Goal: Task Accomplishment & Management: Manage account settings

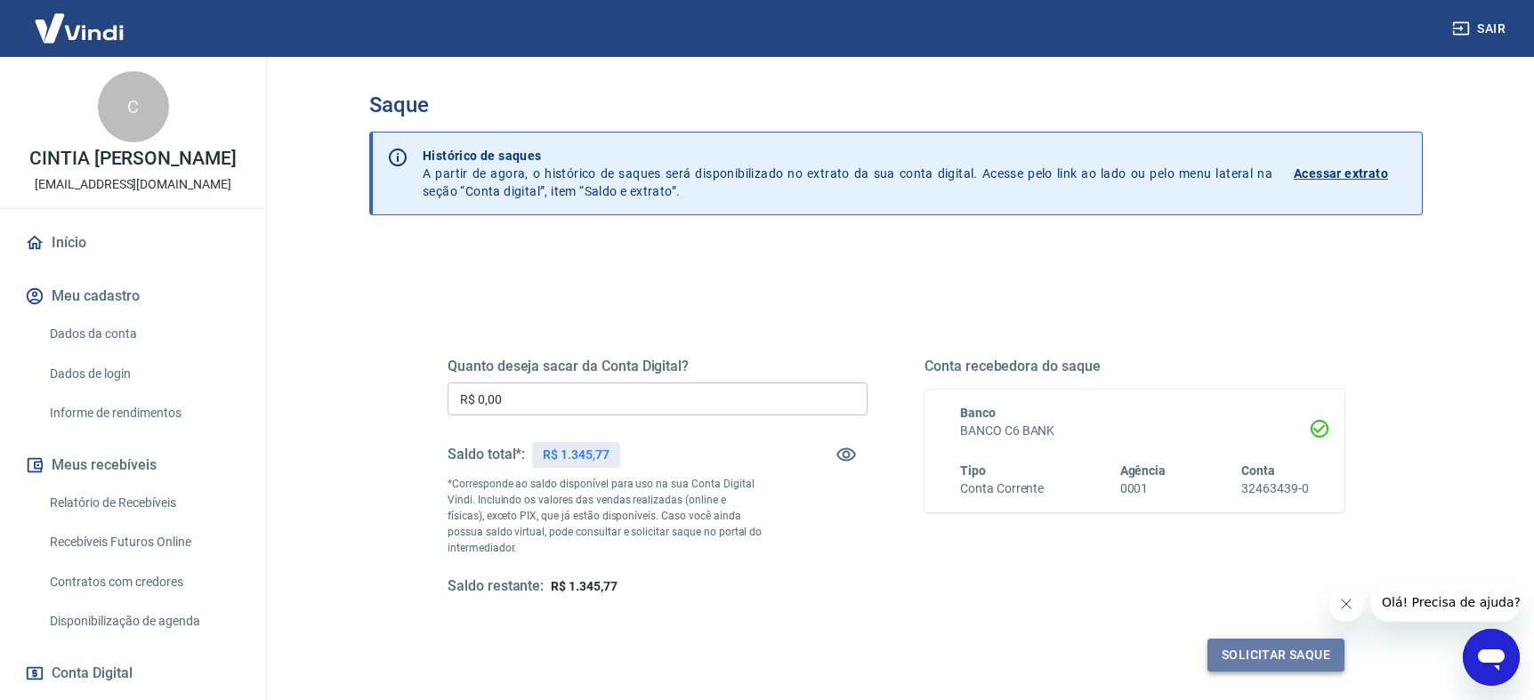
click at [1256, 659] on button "Solicitar saque" at bounding box center [1276, 655] width 137 height 33
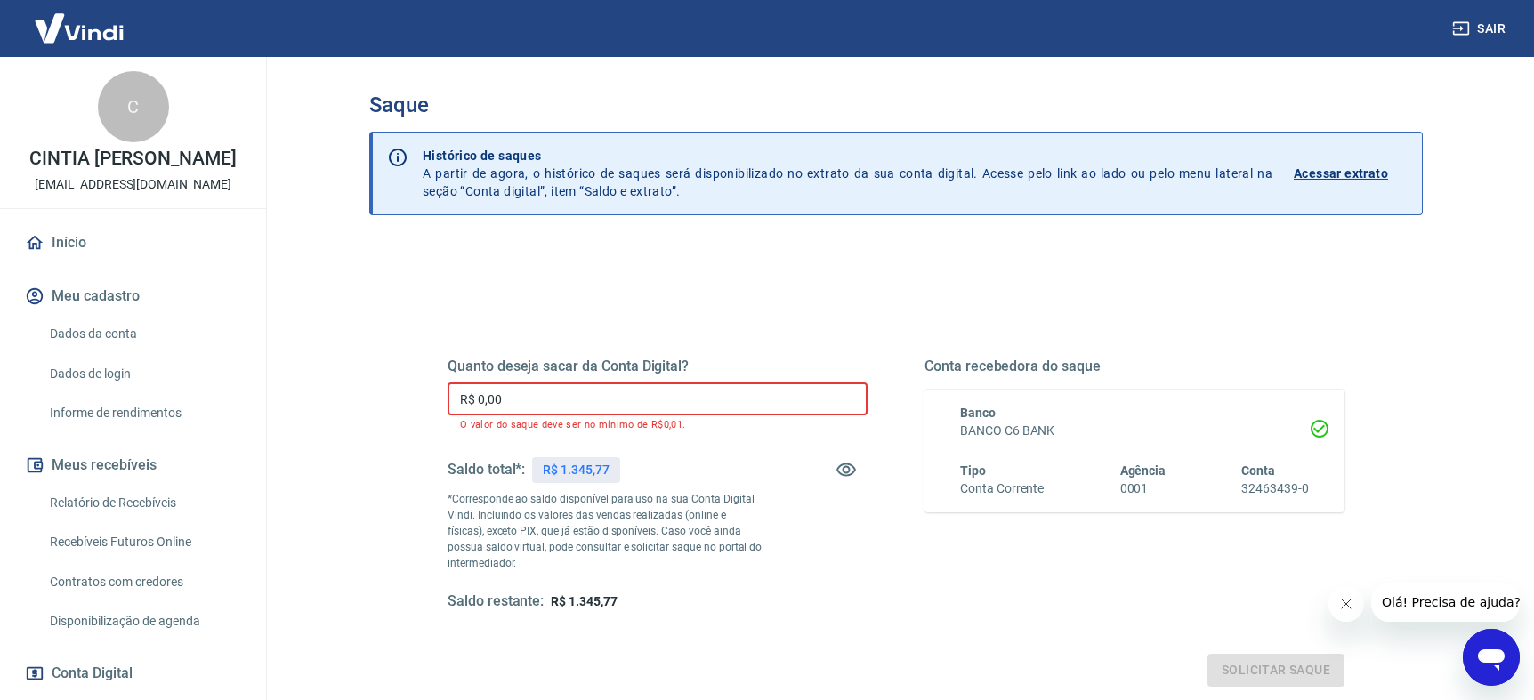
click at [581, 393] on input "R$ 0,00" at bounding box center [658, 399] width 420 height 33
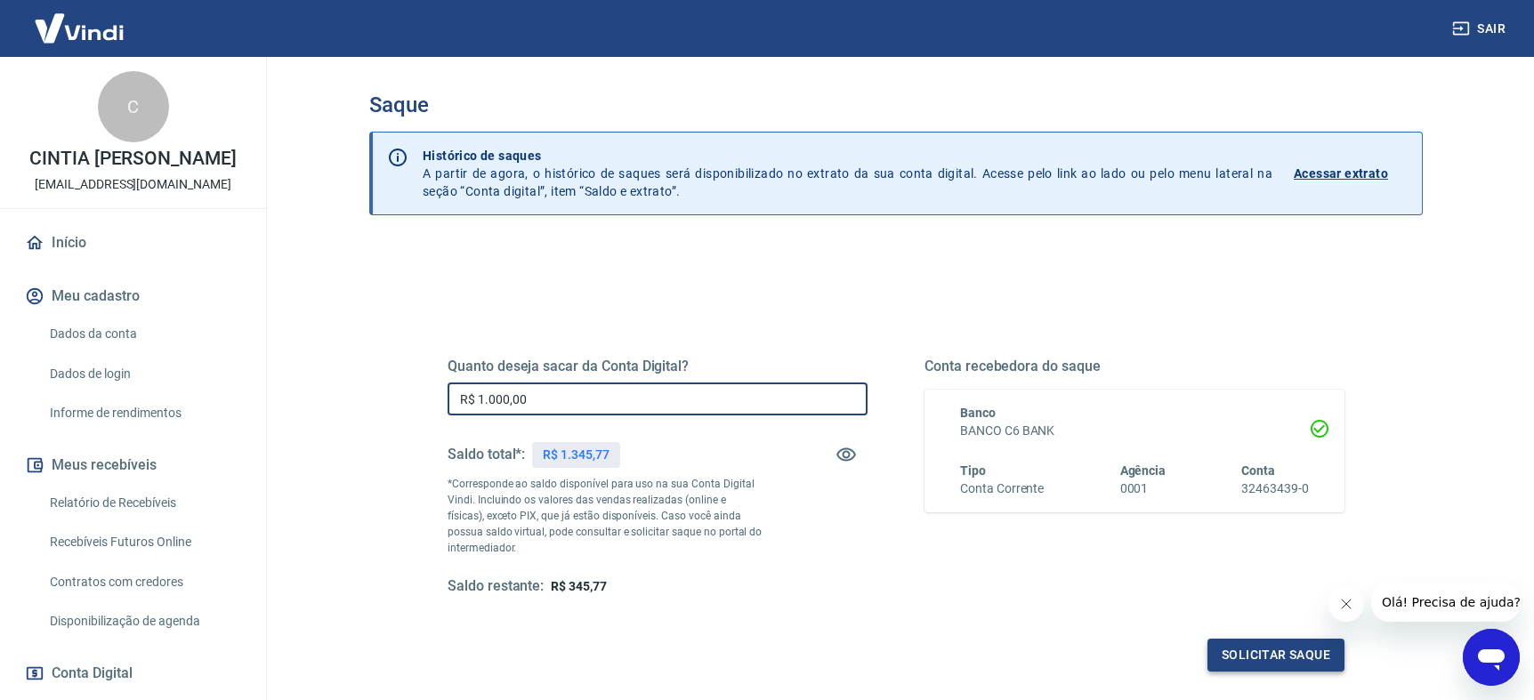
type input "R$ 1.000,00"
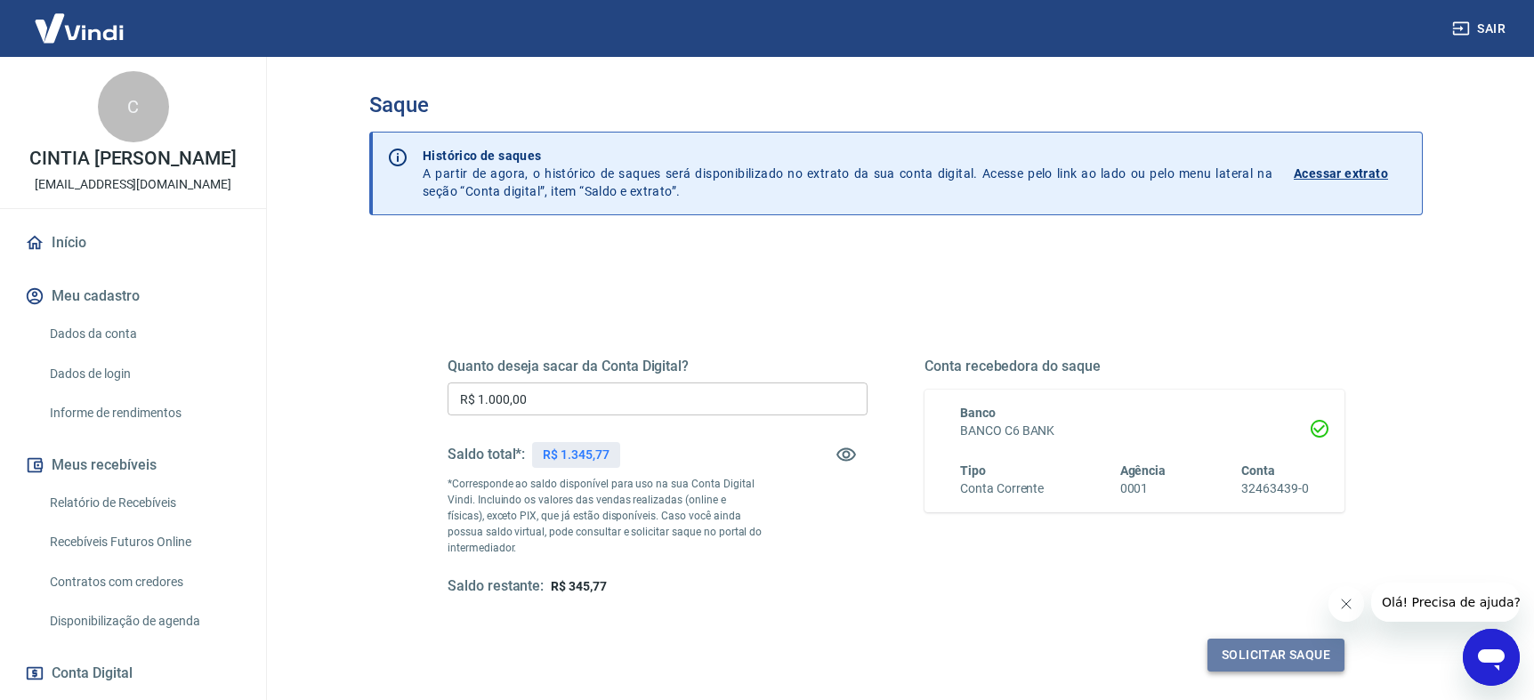
click at [1287, 661] on button "Solicitar saque" at bounding box center [1276, 655] width 137 height 33
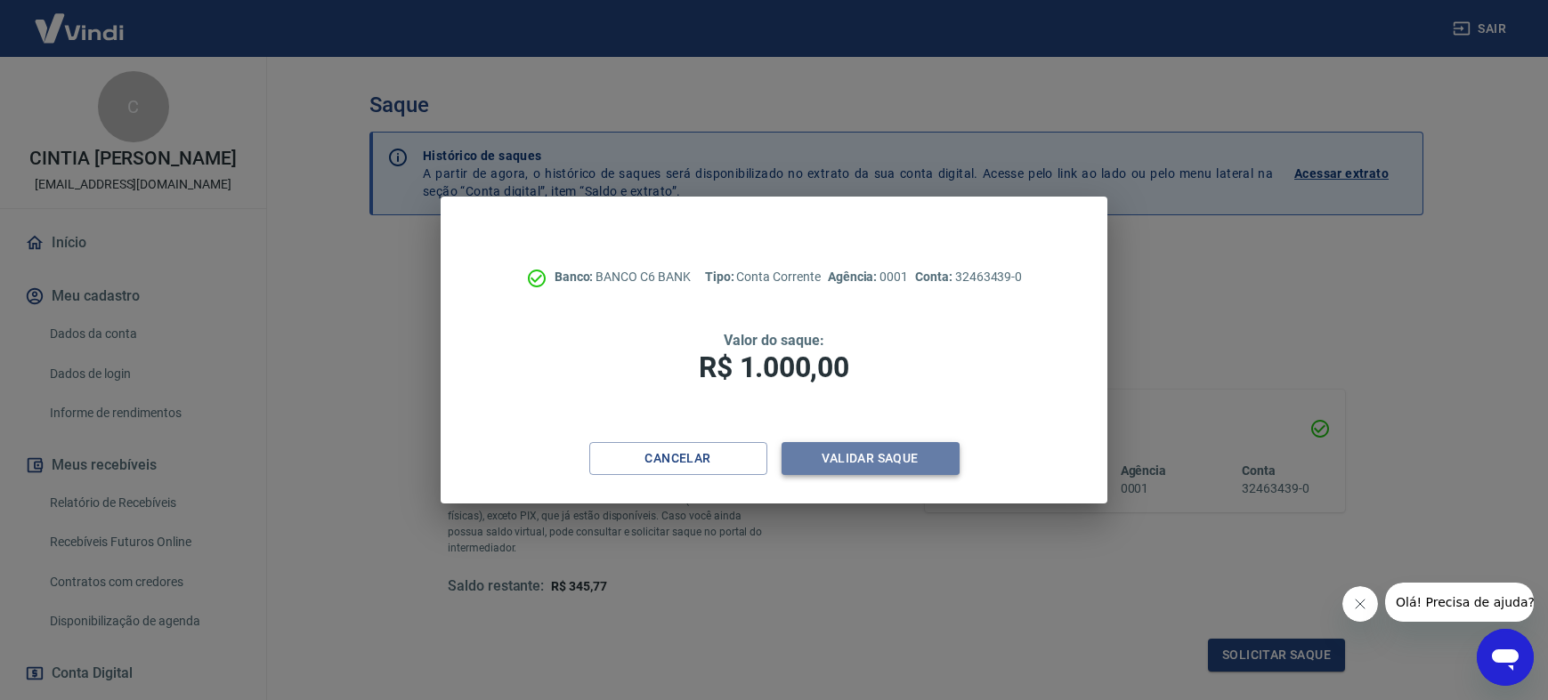
click at [862, 463] on button "Validar saque" at bounding box center [870, 458] width 178 height 33
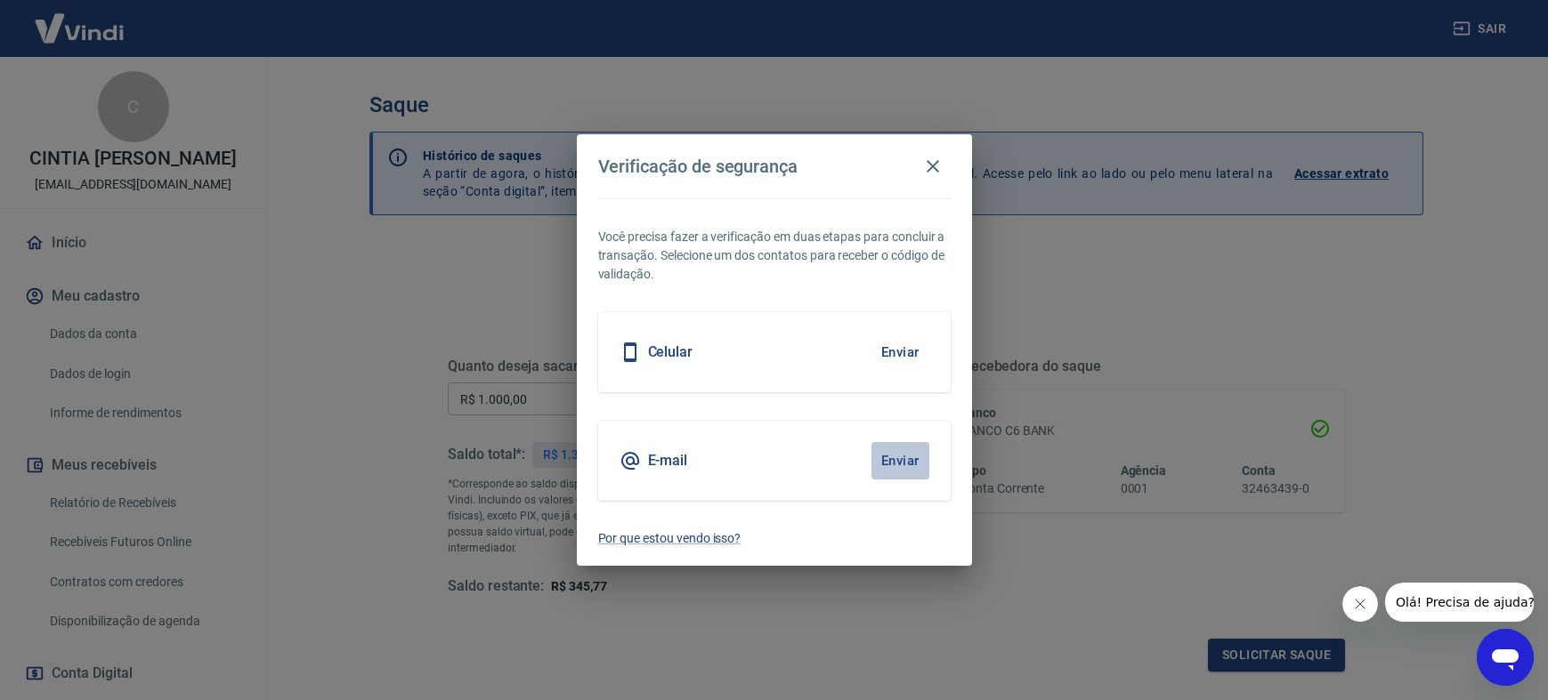
click at [891, 459] on button "Enviar" at bounding box center [900, 460] width 58 height 37
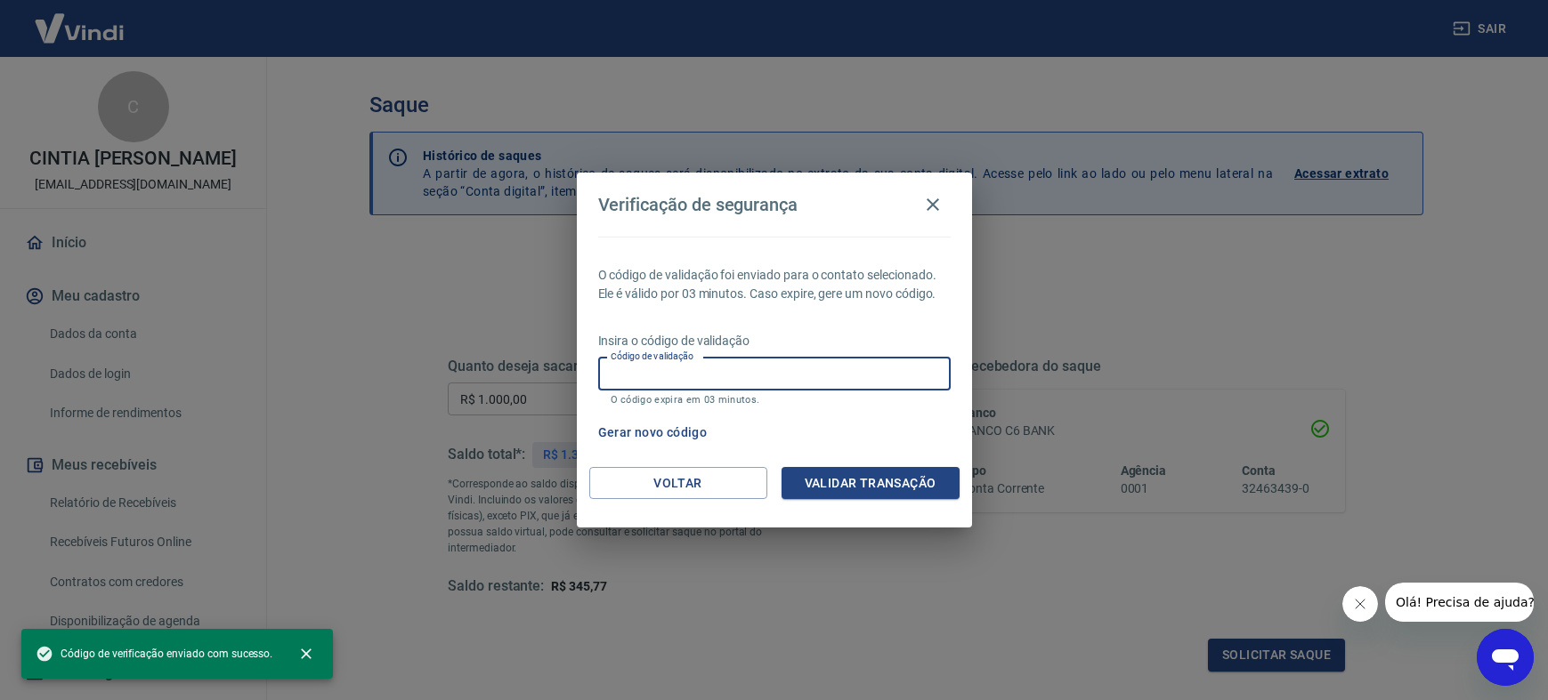
click at [684, 385] on input "Código de validação" at bounding box center [774, 374] width 352 height 33
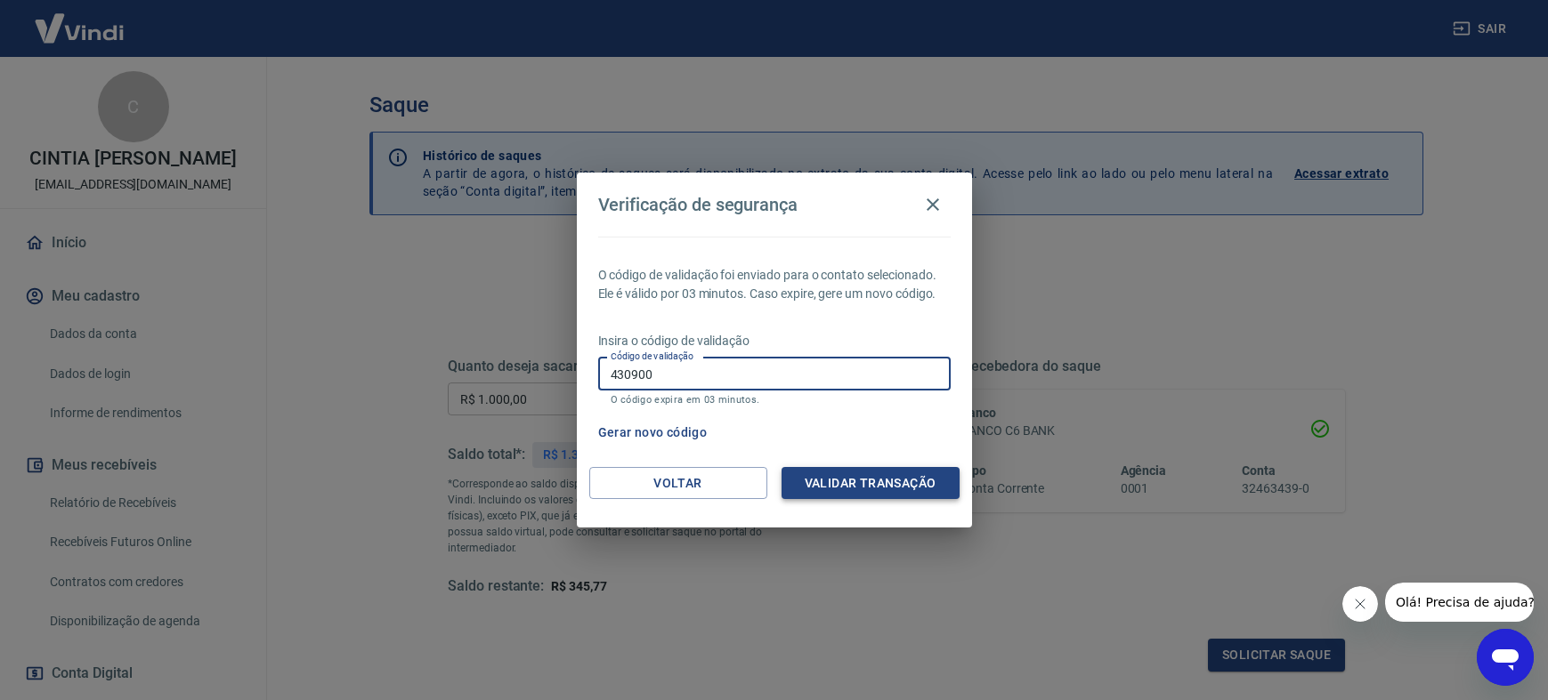
type input "430900"
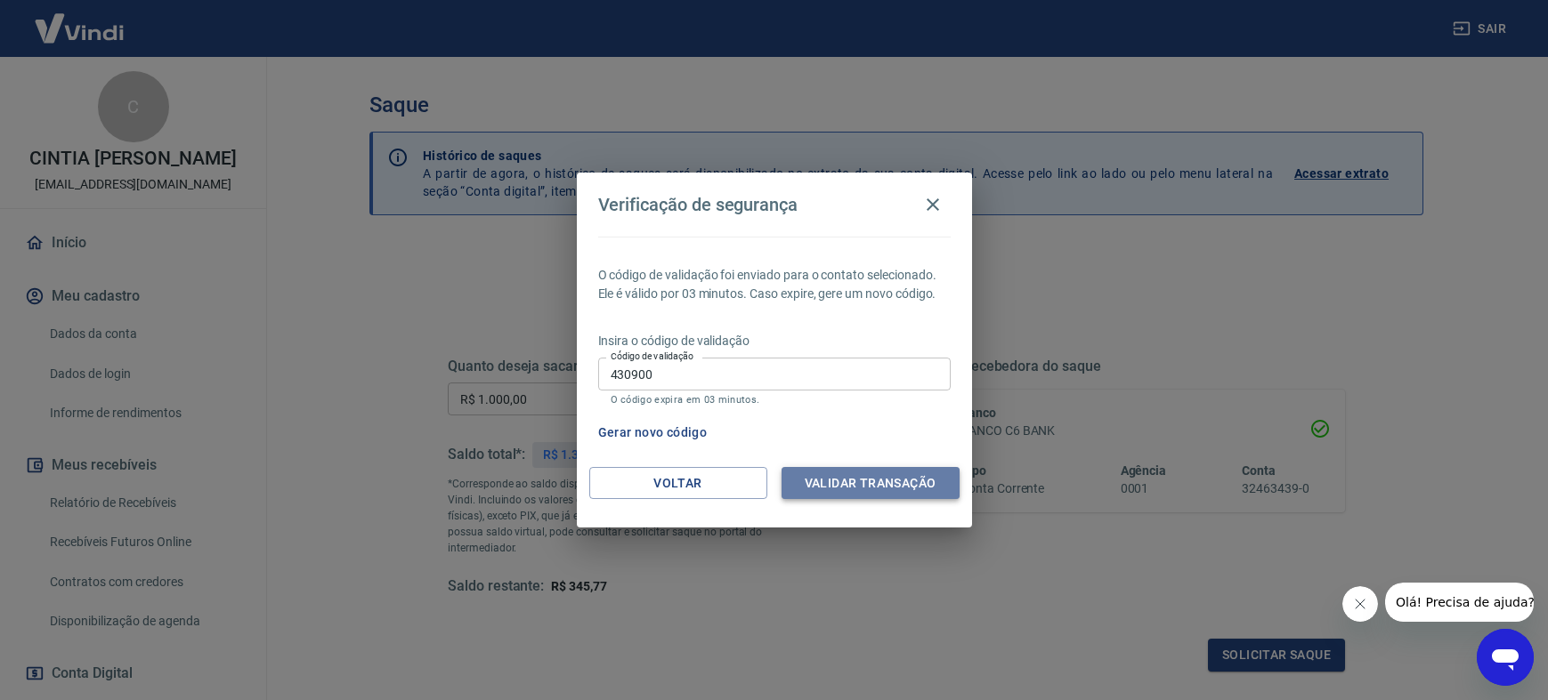
click at [862, 479] on button "Validar transação" at bounding box center [870, 483] width 178 height 33
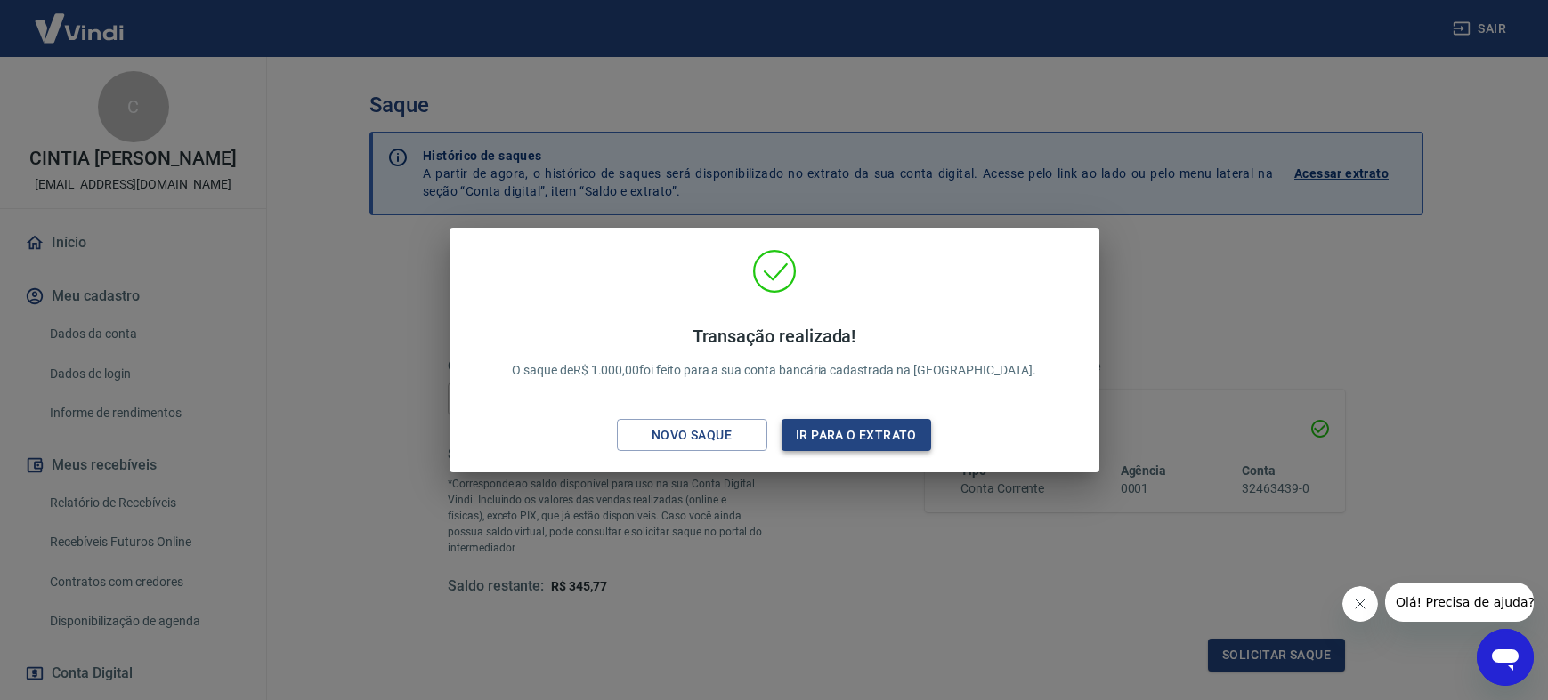
click at [849, 440] on button "Ir para o extrato" at bounding box center [856, 435] width 150 height 33
